Goal: Obtain resource: Obtain resource

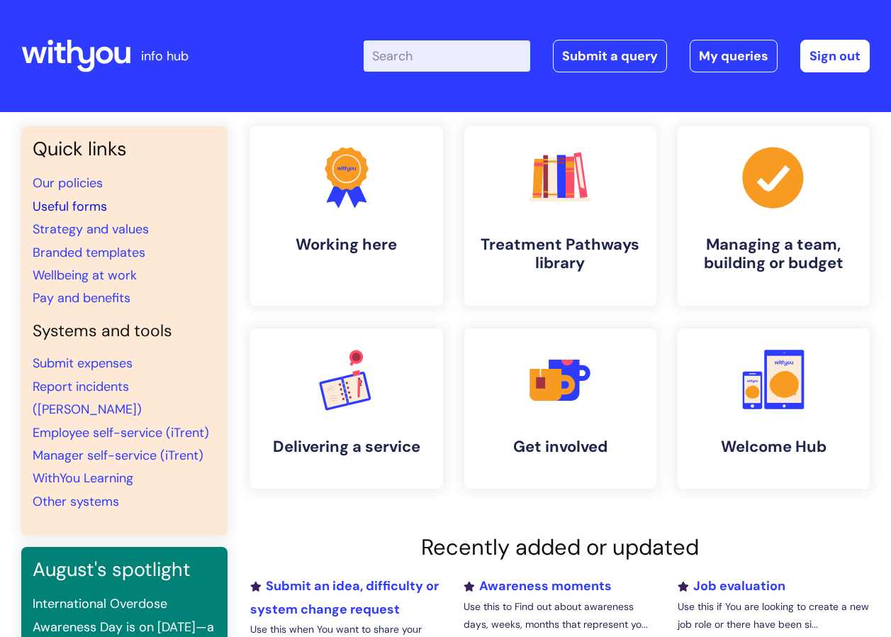
click at [75, 204] on link "Useful forms" at bounding box center [70, 206] width 74 height 17
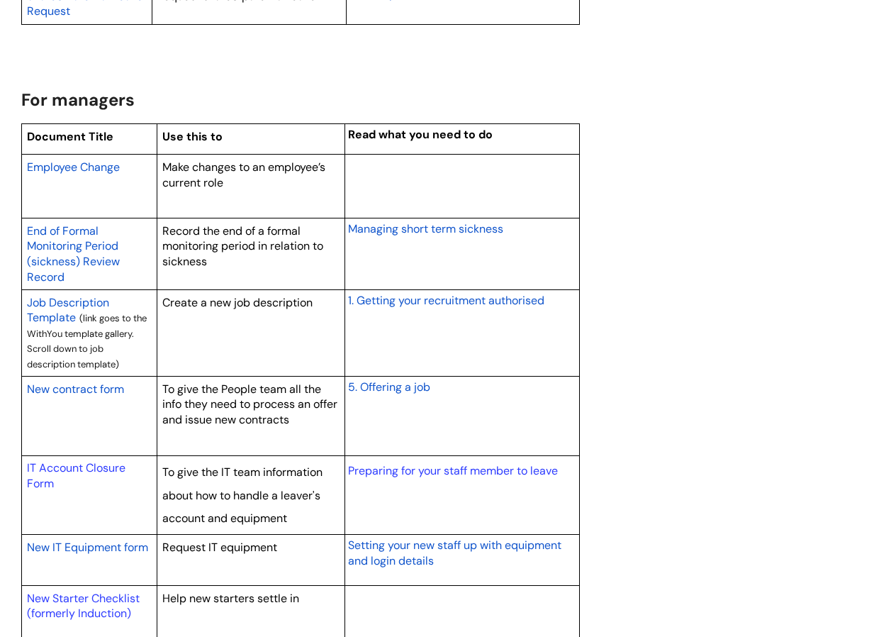
scroll to position [1135, 0]
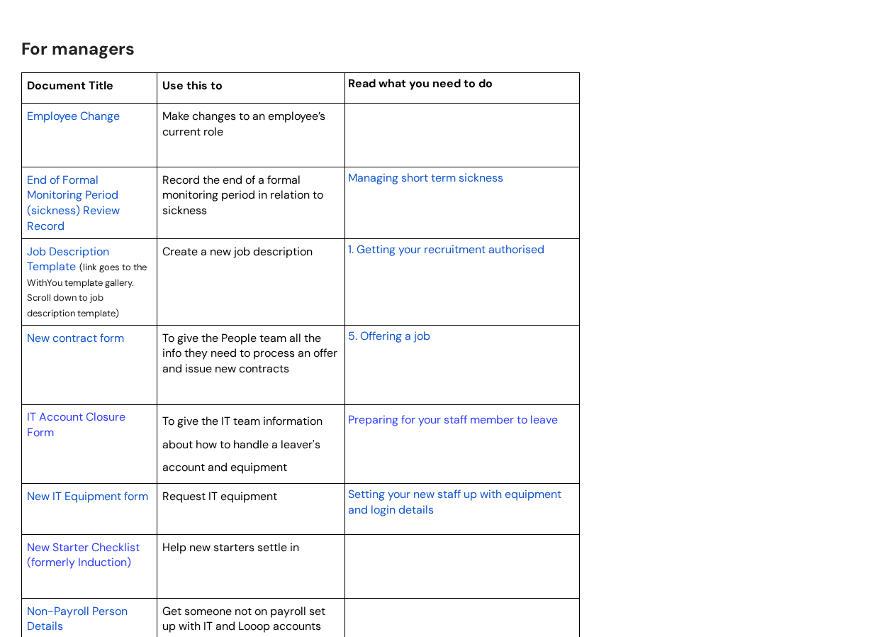
click at [102, 490] on span "New IT Equipment form" at bounding box center [87, 496] width 121 height 15
